Goal: Book appointment/travel/reservation

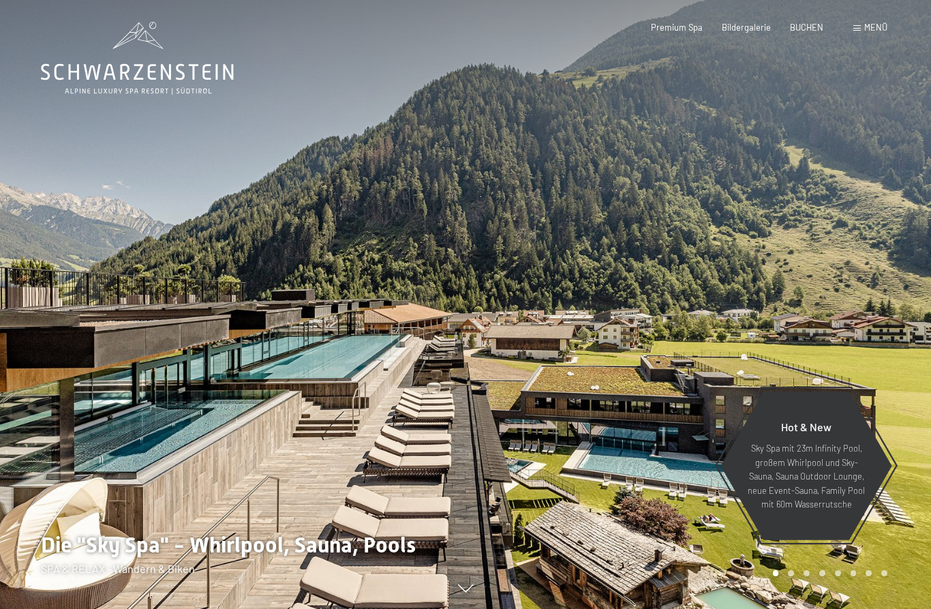
click at [671, 34] on div "Buchen Anfragen Premium Spa Bildergalerie BUCHEN Menü DE IT EN Gutschein Bilder…" at bounding box center [749, 28] width 275 height 12
click at [685, 27] on span "Premium Spa" at bounding box center [677, 25] width 52 height 11
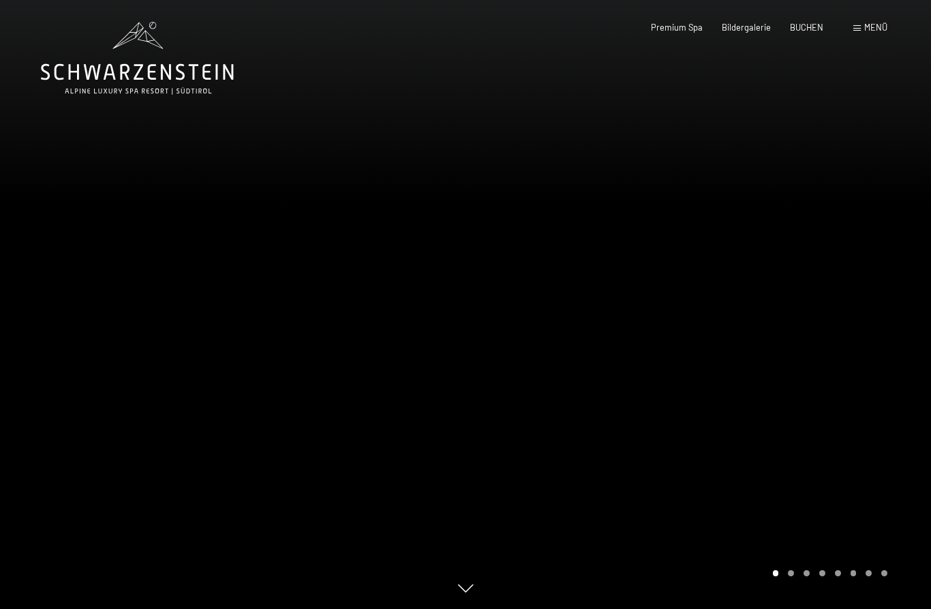
click at [806, 34] on div "Buchen Anfragen Premium Spa Bildergalerie BUCHEN Menü DE IT EN Gutschein Bilder…" at bounding box center [749, 28] width 275 height 12
click at [810, 29] on span "BUCHEN" at bounding box center [806, 25] width 33 height 11
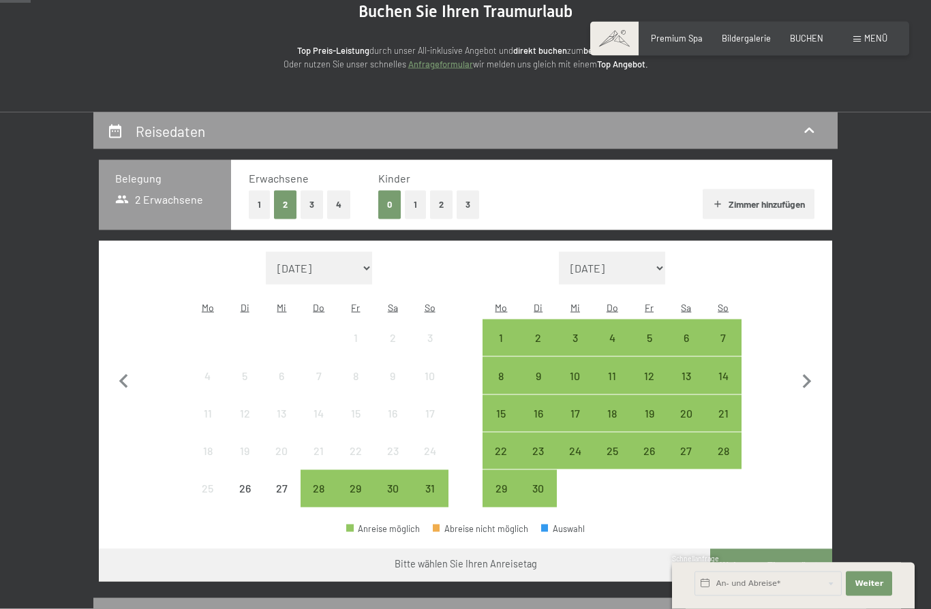
scroll to position [149, 0]
click at [424, 209] on button "1" at bounding box center [415, 204] width 21 height 28
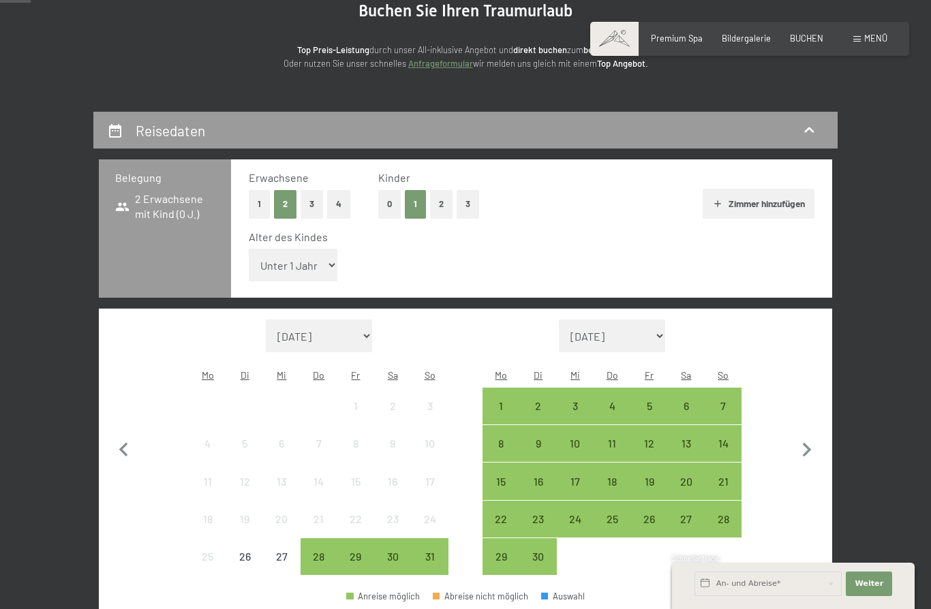
select select "17"
click at [541, 438] on div "9" at bounding box center [538, 455] width 34 height 34
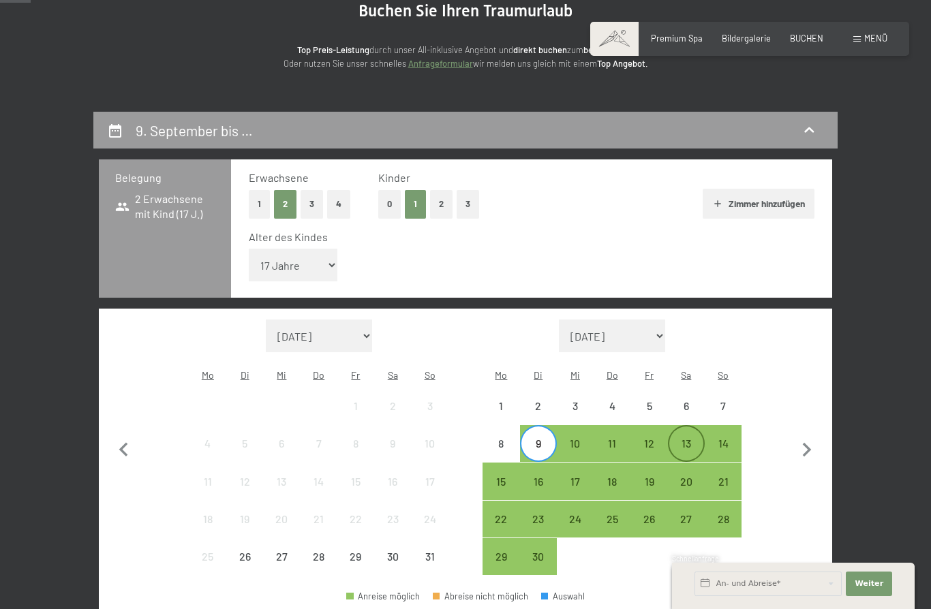
click at [683, 438] on div "13" at bounding box center [686, 455] width 34 height 34
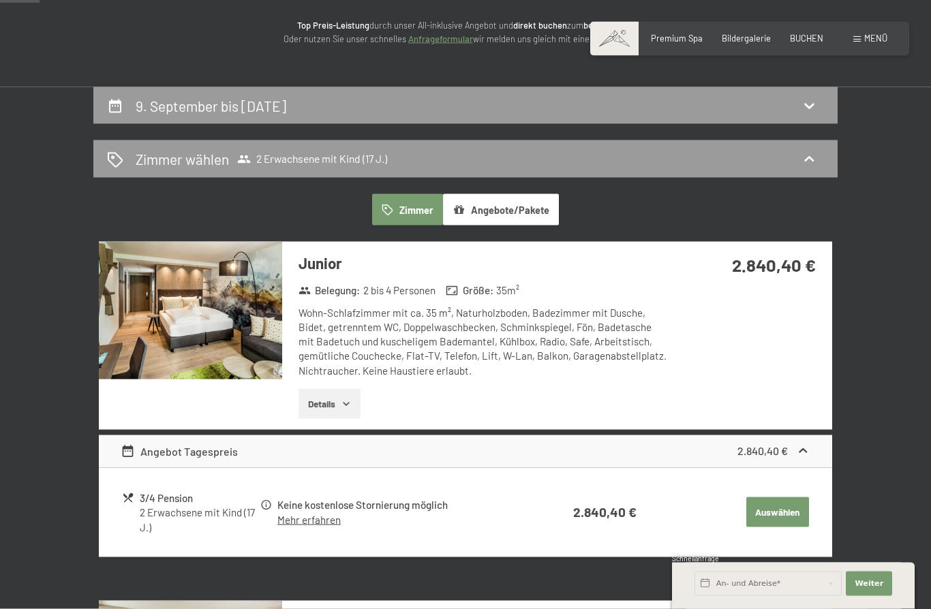
scroll to position [174, 0]
